Goal: Navigation & Orientation: Go to known website

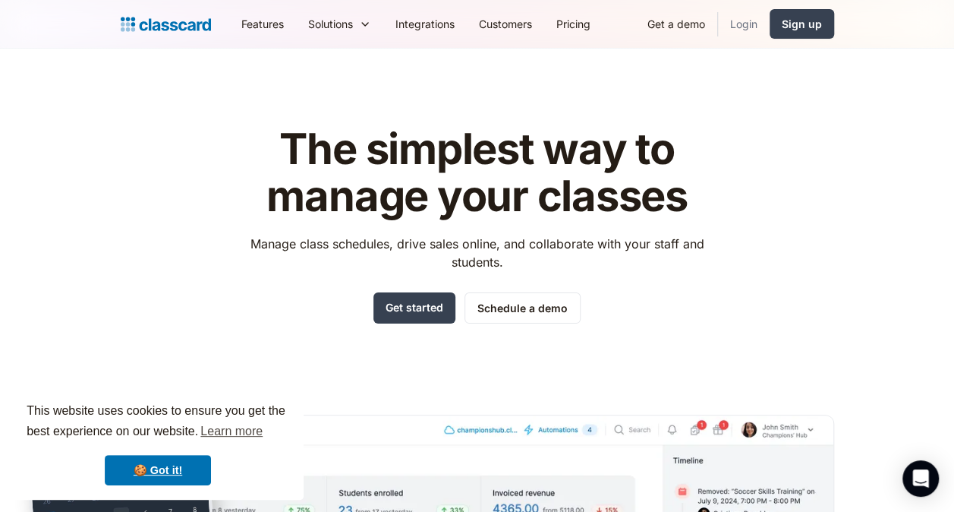
click at [750, 18] on link "Login" at bounding box center [744, 24] width 52 height 34
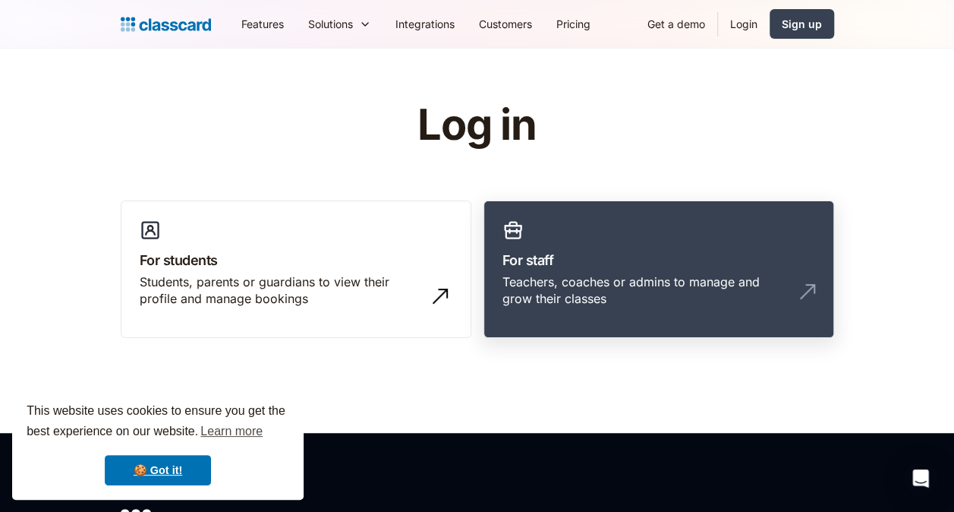
click at [578, 271] on link "For staff Teachers, coaches or admins to manage and grow their classes" at bounding box center [659, 269] width 351 height 138
